Goal: Navigation & Orientation: Find specific page/section

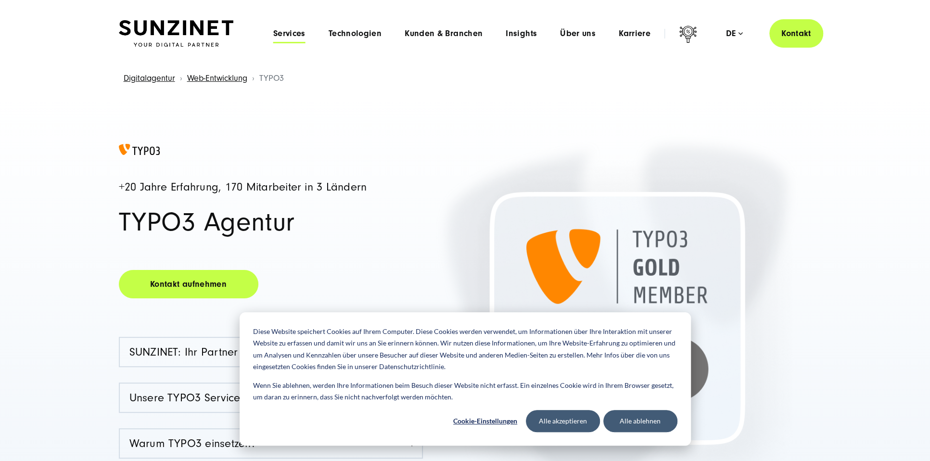
click at [282, 31] on span "Services" at bounding box center [289, 34] width 32 height 10
click at [377, 34] on span "Technologien" at bounding box center [355, 34] width 53 height 10
click at [460, 34] on span "Kunden & Branchen" at bounding box center [444, 34] width 78 height 10
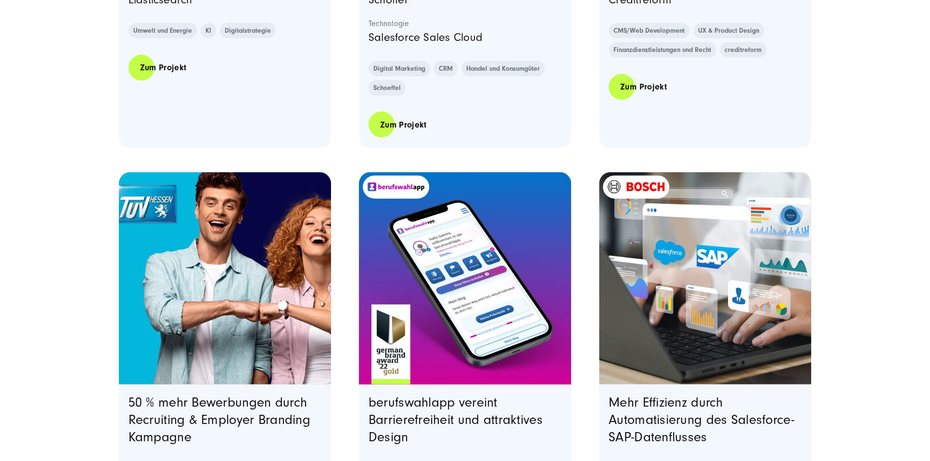
scroll to position [1684, 0]
